Goal: Information Seeking & Learning: Learn about a topic

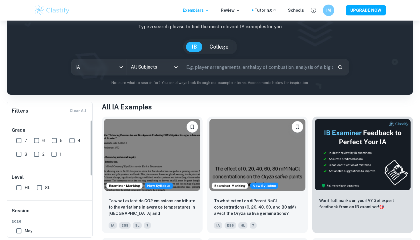
scroll to position [34, 0]
click at [105, 73] on body "We value your privacy We use cookies to enhance your browsing experience, serve…" at bounding box center [210, 107] width 420 height 240
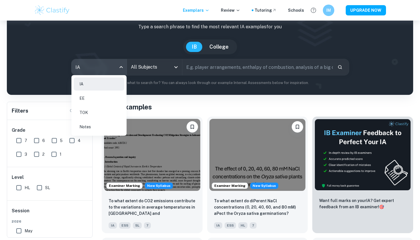
click at [159, 89] on div at bounding box center [210, 120] width 420 height 240
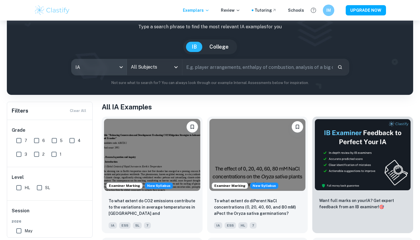
click at [156, 74] on div "All Subjects" at bounding box center [154, 67] width 55 height 16
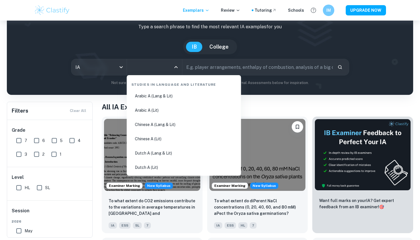
click at [156, 70] on input "All Subjects" at bounding box center [149, 67] width 41 height 11
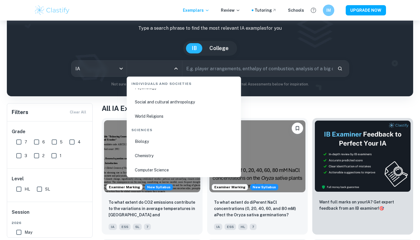
scroll to position [848, 0]
click at [150, 156] on li "Chemistry" at bounding box center [184, 153] width 110 height 13
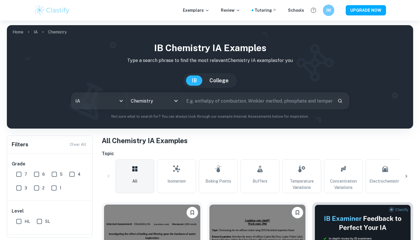
click at [21, 176] on input "7" at bounding box center [18, 174] width 11 height 11
checkbox input "true"
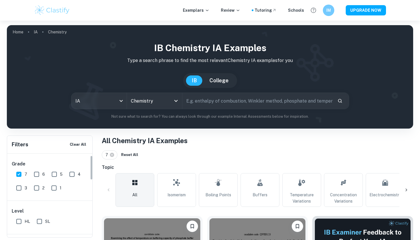
scroll to position [61, 0]
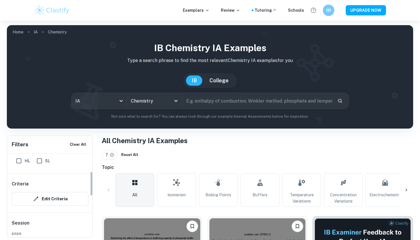
click at [22, 160] on input "HL" at bounding box center [18, 160] width 11 height 11
checkbox input "true"
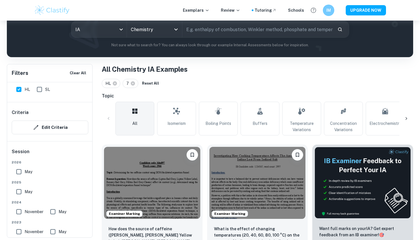
click at [19, 192] on input "May" at bounding box center [18, 191] width 11 height 11
checkbox input "true"
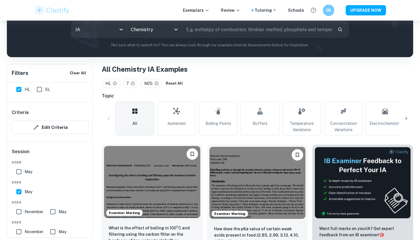
click at [166, 166] on img at bounding box center [152, 182] width 96 height 72
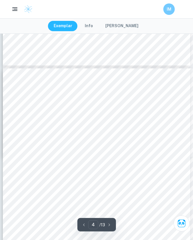
scroll to position [846, 0]
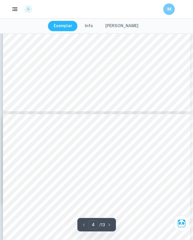
type input "3"
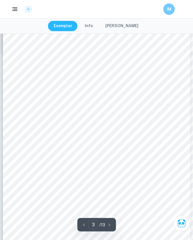
scroll to position [651, 0]
